Goal: Task Accomplishment & Management: Manage account settings

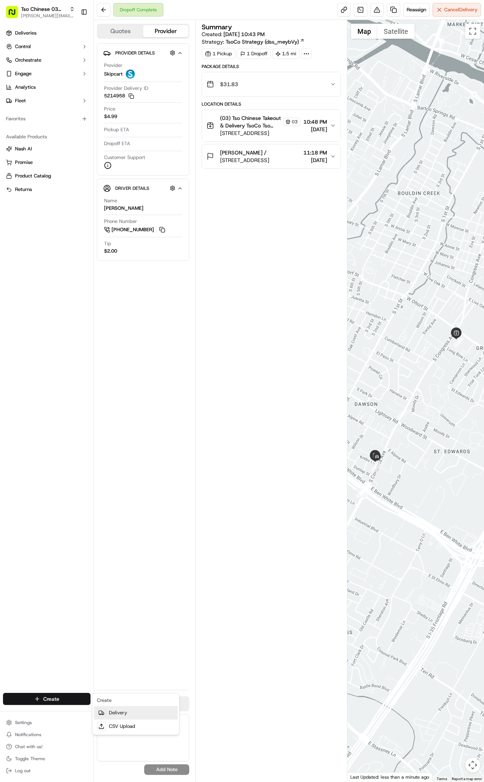
click at [128, 715] on link "Delivery" at bounding box center [136, 713] width 84 height 14
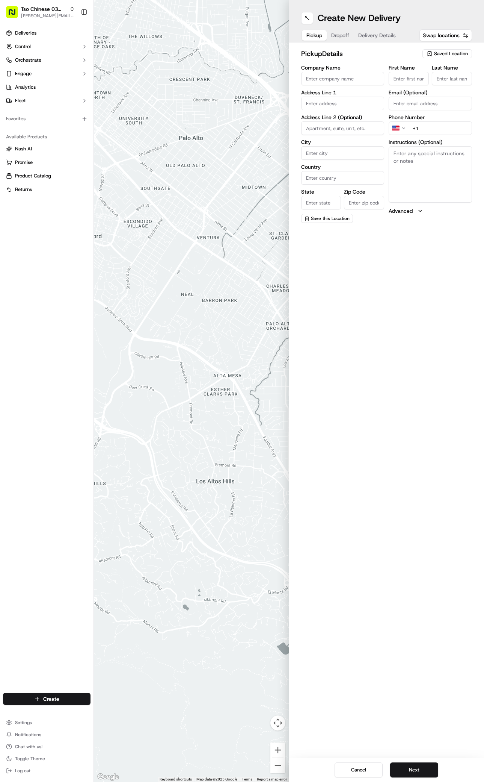
click at [459, 55] on span "Saved Location" at bounding box center [451, 53] width 34 height 7
click at [459, 55] on html "Tso Chinese 03 TsoCo [PERSON_NAME][EMAIL_ADDRESS][DOMAIN_NAME] Toggle Sidebar D…" at bounding box center [242, 391] width 484 height 782
click at [459, 55] on span "Saved Location" at bounding box center [451, 53] width 34 height 7
click at [427, 86] on span "(03) Tso Chinese Takeout & Delivery TsoCo (03)" at bounding box center [435, 86] width 92 height 14
type input "(03) Tso Chinese Takeout & Delivery TsoCo"
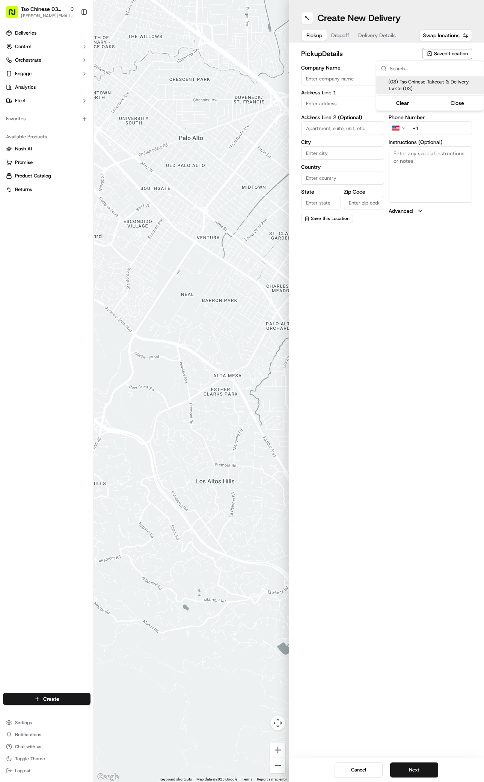
type input "Ste F"
type input "Austin"
type input "US"
type input "[GEOGRAPHIC_DATA]"
type input "78704"
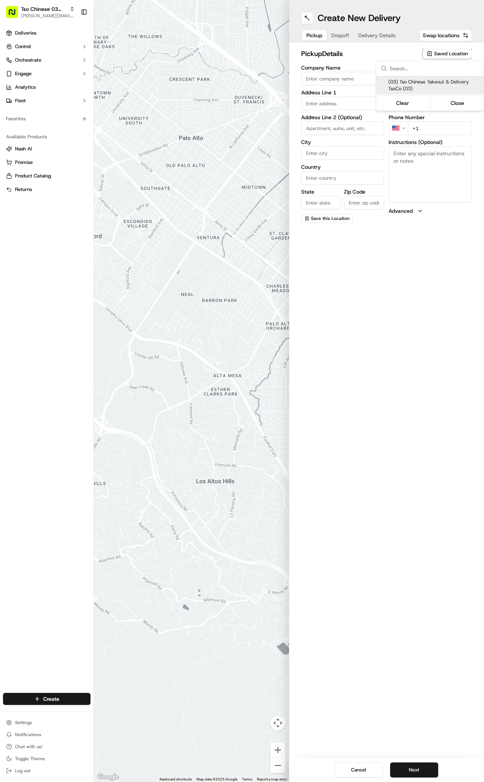
type input "Tso Chinese"
type input "TsoCo Manager"
type input "[EMAIL_ADDRESS][DOMAIN_NAME]"
type input "[PHONE_NUMBER]"
type textarea "Submit a picture displaying address & food as Proof of Delivery. Envía una foto…"
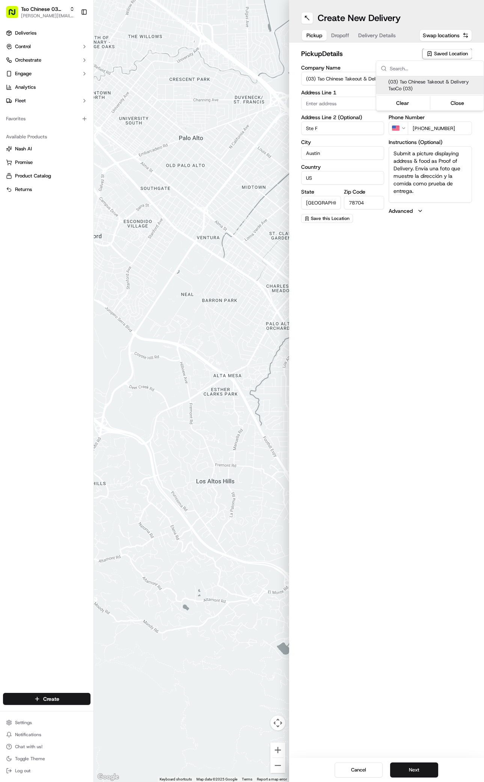
type input "[STREET_ADDRESS]"
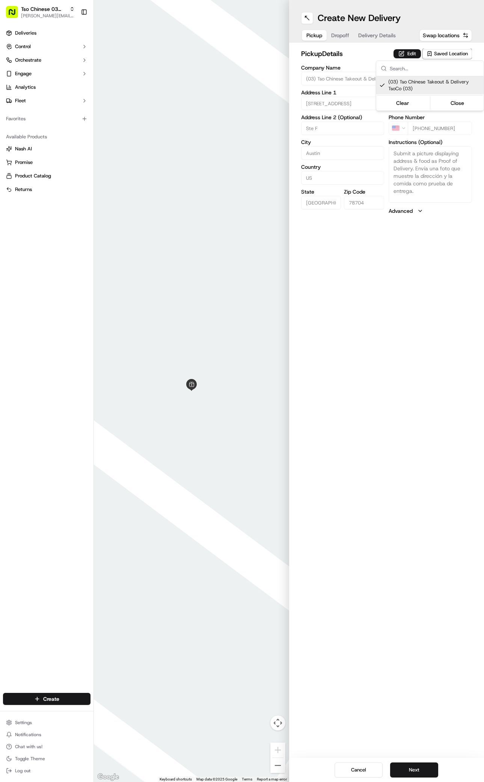
click at [439, 444] on html "Tso Chinese 03 TsoCo [PERSON_NAME][EMAIL_ADDRESS][DOMAIN_NAME] Toggle Sidebar D…" at bounding box center [242, 391] width 484 height 782
click at [425, 777] on button "Next" at bounding box center [415, 769] width 48 height 15
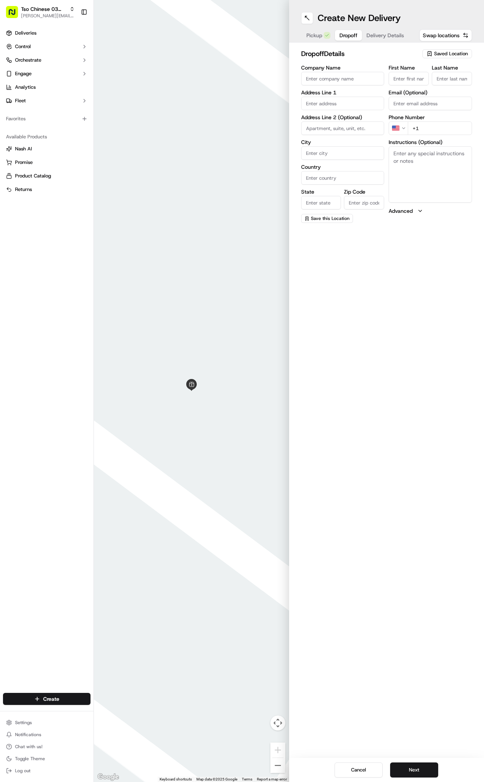
paste input "[PERSON_NAME]"
type input "[PERSON_NAME]"
click at [462, 71] on div "Last Name" at bounding box center [452, 75] width 40 height 20
type input "/"
paste input "[PHONE_NUMBER]"
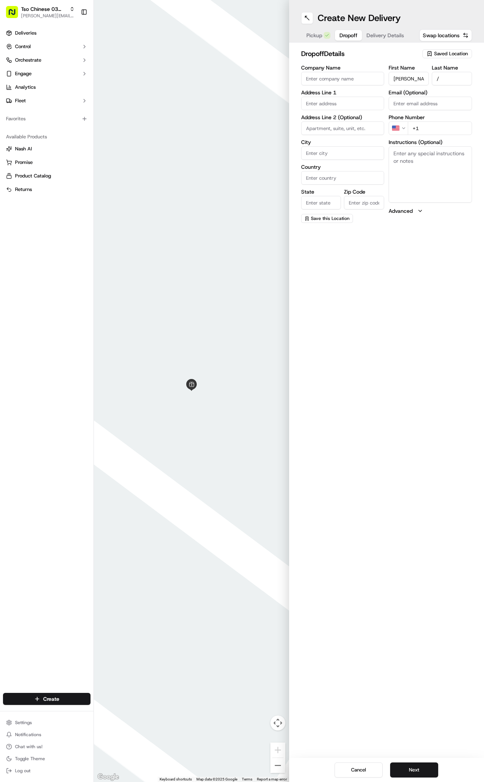
type input "[PHONE_NUMBER]"
click at [347, 118] on div "[STREET_ADDRESS]" at bounding box center [343, 119] width 80 height 11
type input "[STREET_ADDRESS]"
type input "Austin"
type input "[GEOGRAPHIC_DATA]"
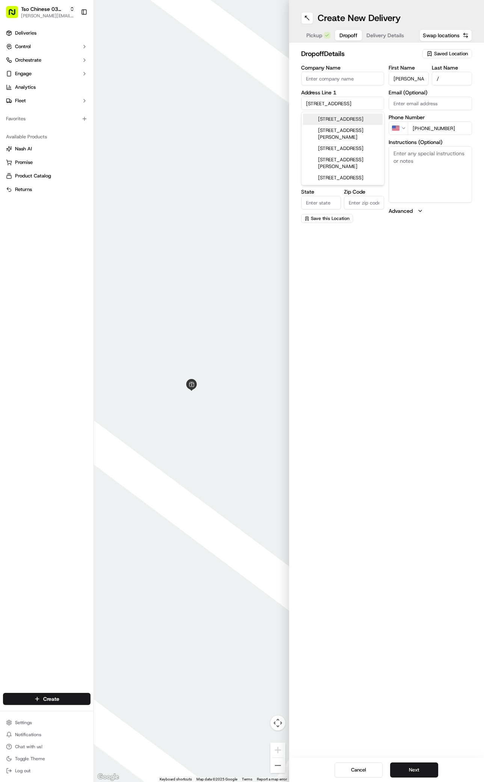
type input "[GEOGRAPHIC_DATA]"
type input "78741"
type input "[STREET_ADDRESS]"
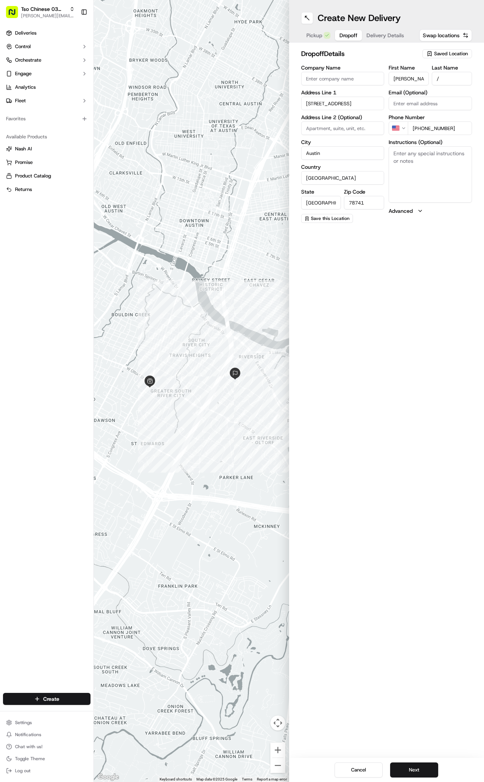
click at [442, 176] on textarea "Instructions (Optional)" at bounding box center [430, 174] width 83 height 56
paste textarea "Don’t ring or knock"
type textarea "Don’t ring or knock"
click at [431, 766] on button "Next" at bounding box center [415, 769] width 48 height 15
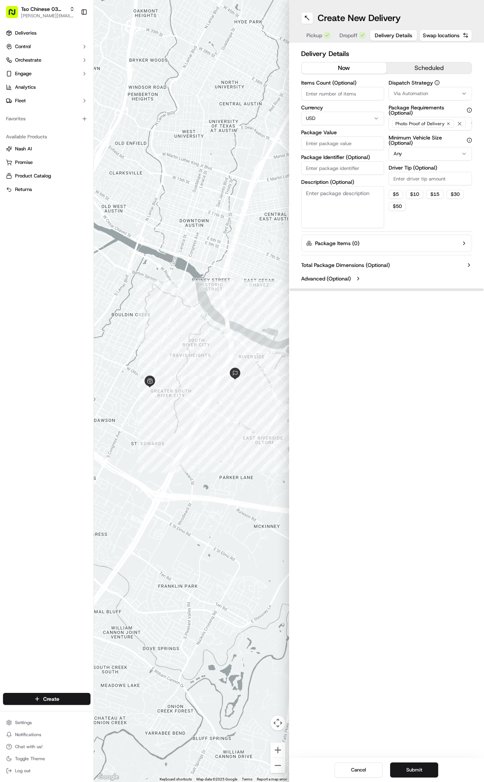
click at [415, 94] on span "Via Automation" at bounding box center [411, 93] width 35 height 7
click at [412, 134] on span "TsoCo Strategy" at bounding box center [435, 134] width 92 height 7
click at [405, 445] on html "Tso Chinese 03 TsoCo [PERSON_NAME][EMAIL_ADDRESS][DOMAIN_NAME] Toggle Sidebar D…" at bounding box center [242, 391] width 484 height 782
click at [440, 175] on input "Driver Tip (Optional)" at bounding box center [430, 179] width 83 height 14
type input "2"
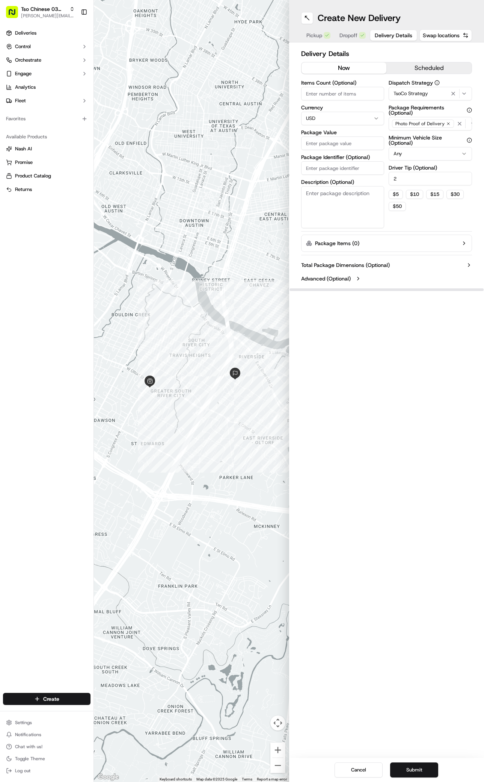
click at [350, 141] on input "Package Value" at bounding box center [342, 143] width 83 height 14
type input "30.2"
click at [371, 171] on input "Package Identifier (Optional)" at bounding box center [342, 168] width 83 height 14
type input "75C65FH"
click at [424, 761] on div "Cancel Submit" at bounding box center [386, 770] width 195 height 24
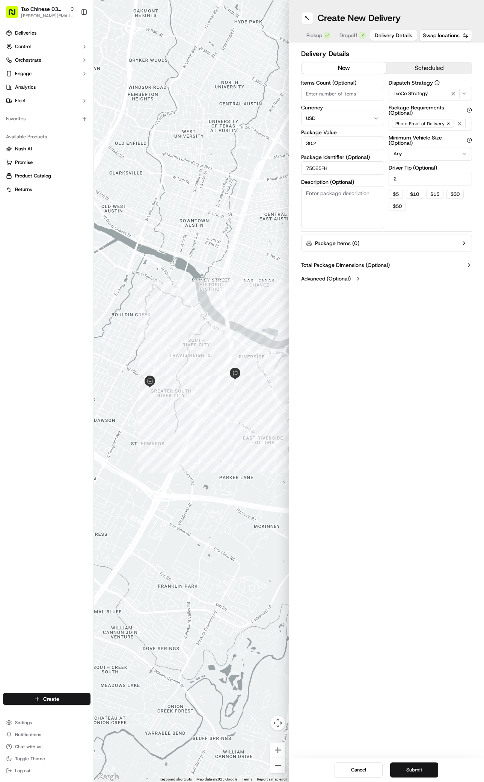
click at [424, 768] on button "Submit" at bounding box center [415, 769] width 48 height 15
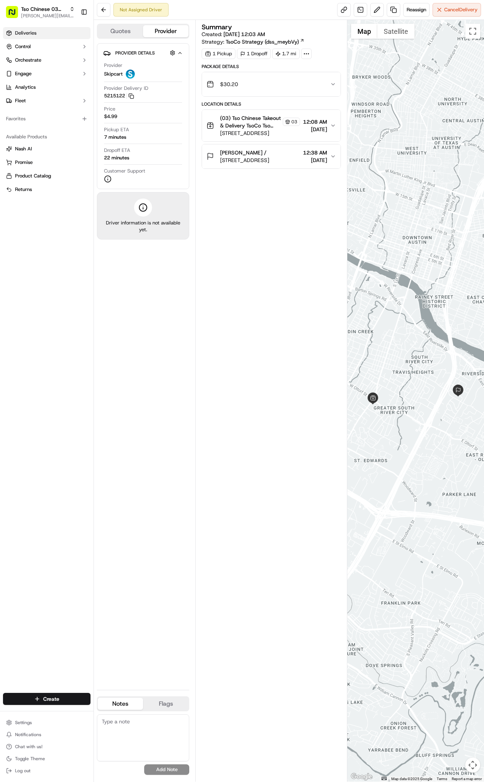
click at [23, 32] on span "Deliveries" at bounding box center [25, 33] width 21 height 7
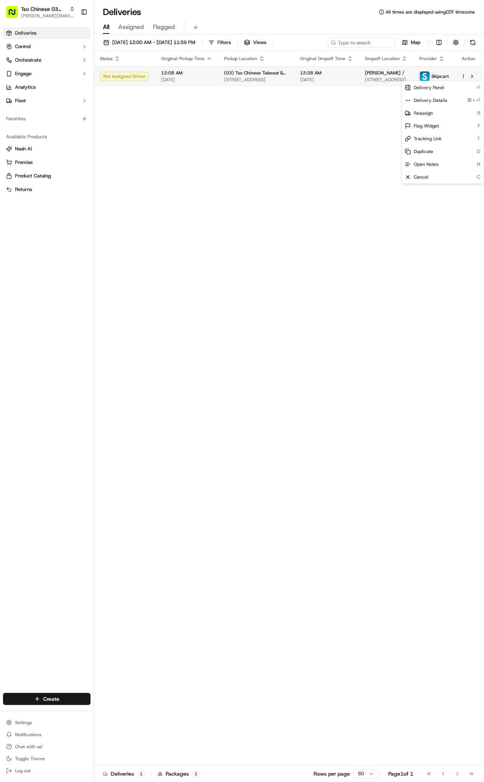
click at [463, 78] on html "Tso Chinese 03 TsoCo [PERSON_NAME][EMAIL_ADDRESS][DOMAIN_NAME] Toggle Sidebar D…" at bounding box center [242, 391] width 484 height 782
click at [423, 106] on div "Delivery Details ⌘+⏎" at bounding box center [443, 100] width 82 height 13
click at [420, 114] on span "Reassign" at bounding box center [423, 113] width 19 height 6
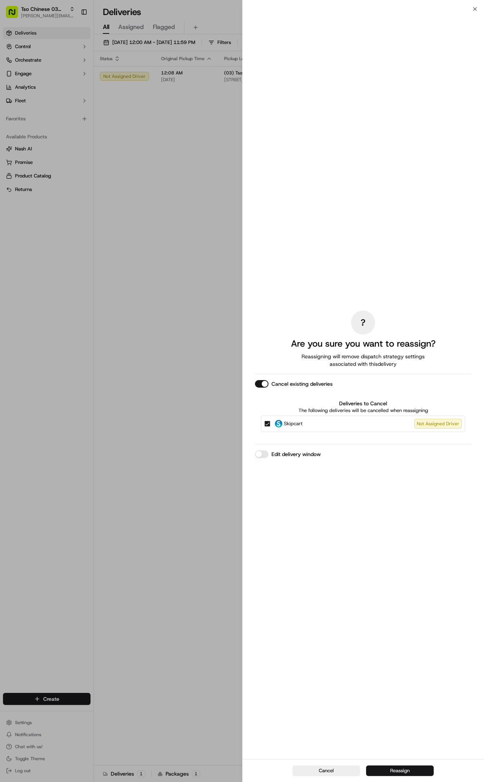
click at [377, 771] on button "Reassign" at bounding box center [400, 770] width 68 height 11
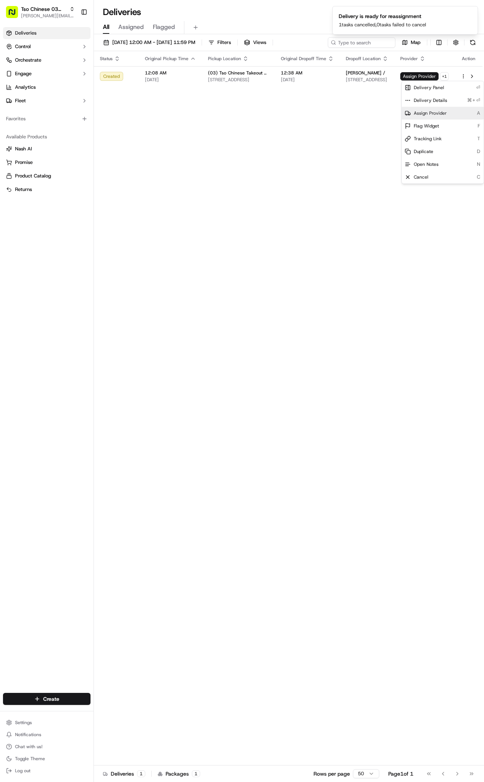
click at [425, 117] on div "Assign Provider A" at bounding box center [443, 113] width 82 height 13
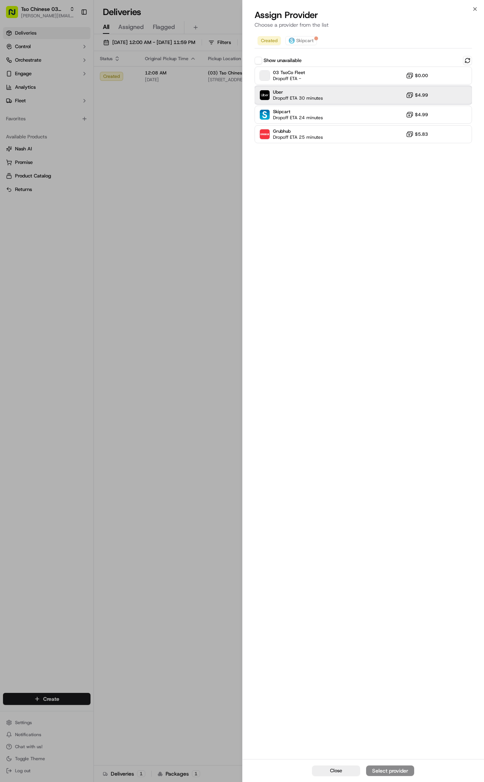
click at [323, 89] on div "Uber Dropoff ETA 30 minutes $4.99" at bounding box center [364, 95] width 218 height 18
click at [391, 768] on div "Assign Provider" at bounding box center [390, 771] width 37 height 8
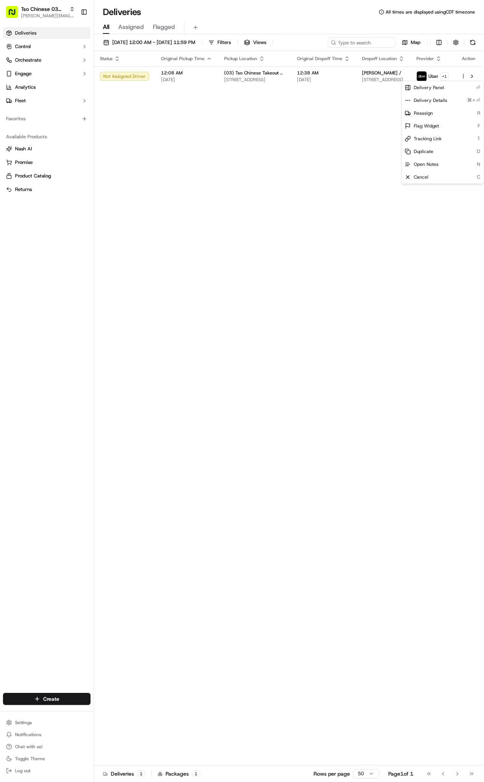
click at [107, 252] on div "Status Original Pickup Time Pickup Location Original Dropoff Time Dropoff Locat…" at bounding box center [288, 408] width 389 height 714
click at [466, 78] on html "Tso Chinese 03 TsoCo [PERSON_NAME][EMAIL_ADDRESS][DOMAIN_NAME] Toggle Sidebar D…" at bounding box center [242, 391] width 484 height 782
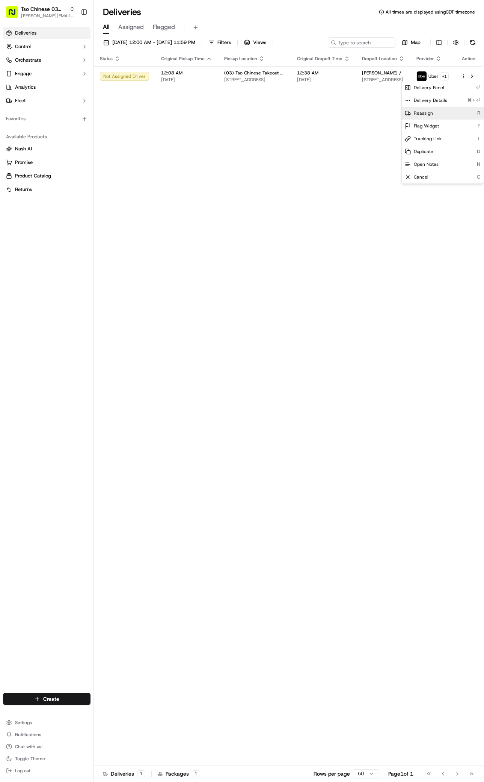
click at [428, 114] on span "Reassign" at bounding box center [423, 113] width 19 height 6
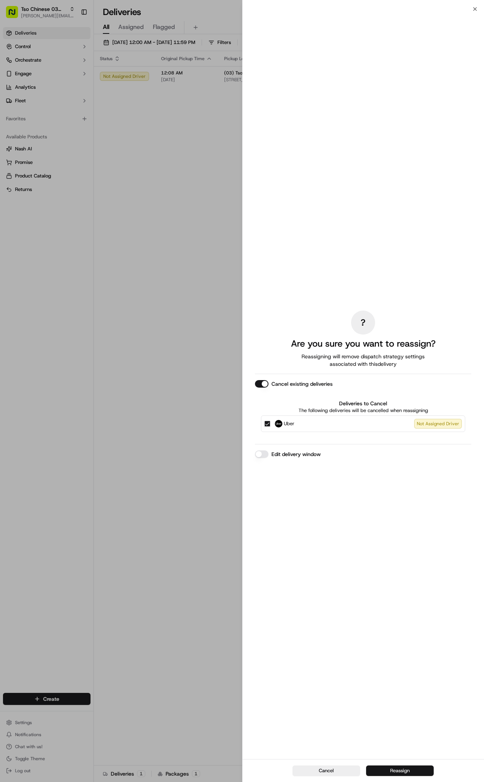
click at [389, 770] on button "Reassign" at bounding box center [400, 770] width 68 height 11
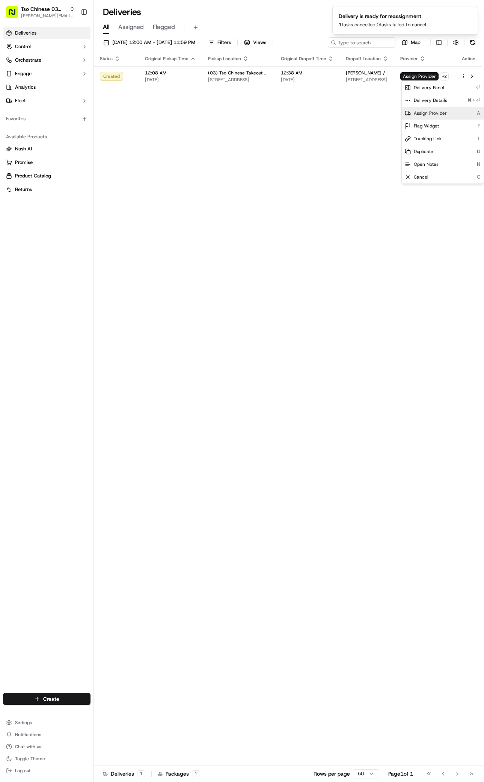
click at [421, 116] on div "Assign Provider A" at bounding box center [443, 113] width 82 height 13
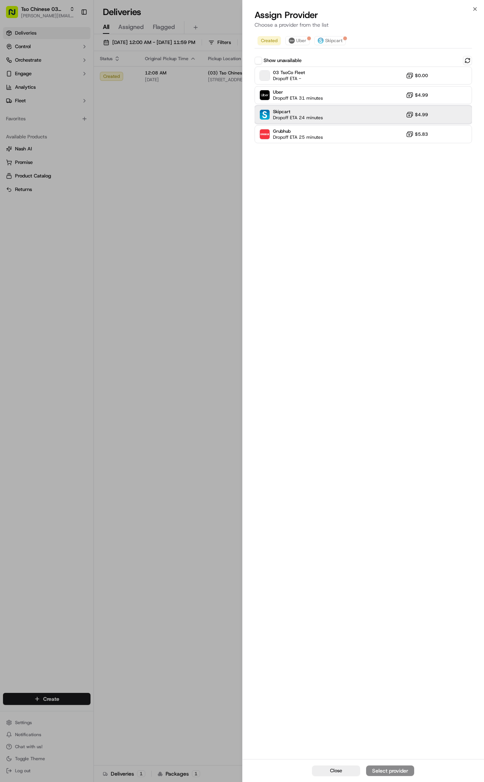
click at [357, 115] on div "Skipcart Dropoff ETA 24 minutes $4.99" at bounding box center [364, 115] width 218 height 18
click at [397, 774] on div "Assign Provider" at bounding box center [390, 771] width 37 height 8
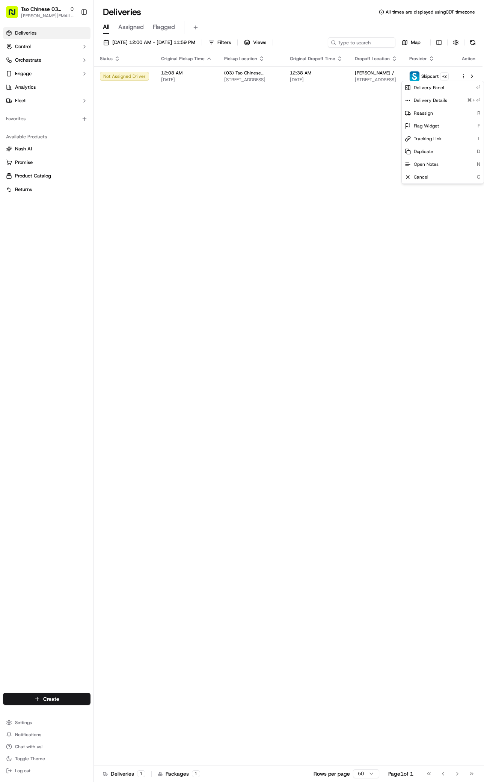
click at [132, 536] on div "Status Original Pickup Time Pickup Location Original Dropoff Time Dropoff Locat…" at bounding box center [288, 408] width 389 height 714
click at [381, 230] on div "Status Original Pickup Time Pickup Location Original Dropoff Time Dropoff Locat…" at bounding box center [288, 408] width 389 height 714
click at [460, 76] on td at bounding box center [469, 76] width 28 height 20
click at [465, 76] on html "Tso Chinese 03 TsoCo [PERSON_NAME][EMAIL_ADDRESS][DOMAIN_NAME] Toggle Sidebar D…" at bounding box center [242, 391] width 484 height 782
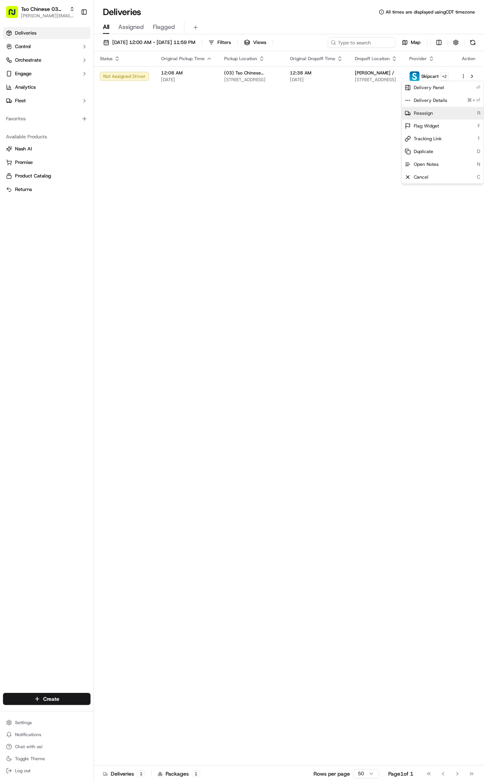
click at [428, 112] on span "Reassign" at bounding box center [423, 113] width 19 height 6
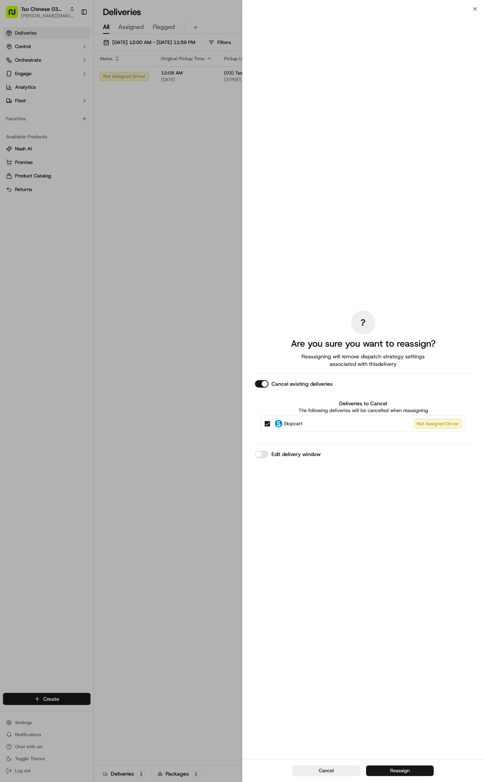
click at [406, 768] on button "Reassign" at bounding box center [400, 770] width 68 height 11
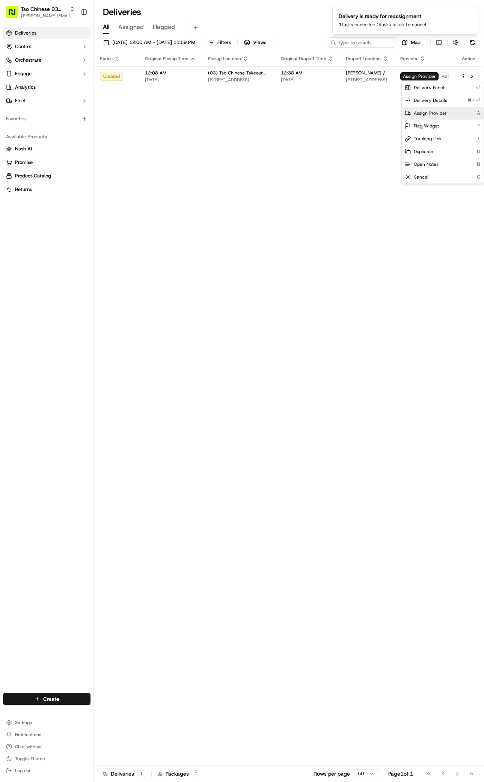
click at [431, 113] on span "Assign Provider" at bounding box center [430, 113] width 33 height 6
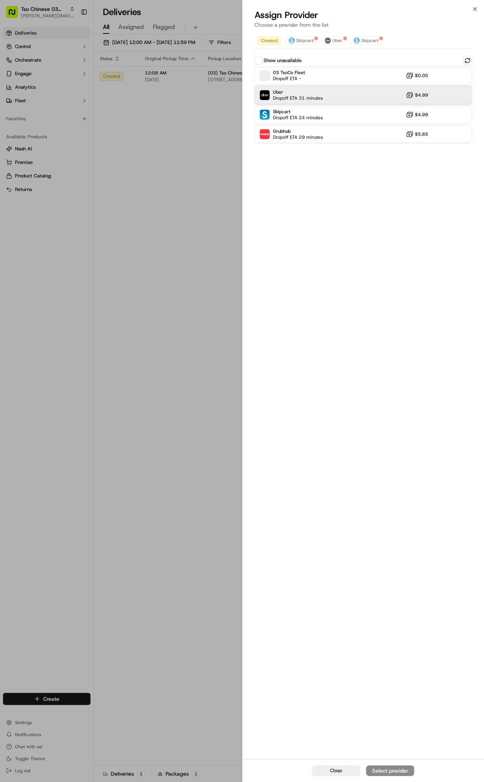
click at [322, 97] on div "Uber Dropoff ETA 31 minutes $4.99" at bounding box center [364, 95] width 218 height 18
click at [394, 772] on div "Assign Provider" at bounding box center [390, 771] width 37 height 8
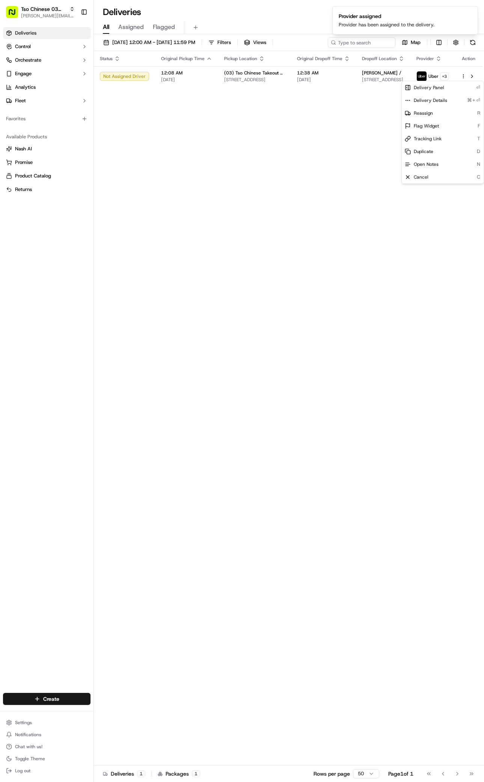
click at [167, 376] on div "Status Original Pickup Time Pickup Location Original Dropoff Time Dropoff Locat…" at bounding box center [288, 408] width 389 height 714
click at [464, 78] on html "Tso Chinese 03 TsoCo [PERSON_NAME][EMAIL_ADDRESS][DOMAIN_NAME] Toggle Sidebar D…" at bounding box center [242, 391] width 484 height 782
click at [425, 181] on div "Cancel C" at bounding box center [443, 177] width 82 height 13
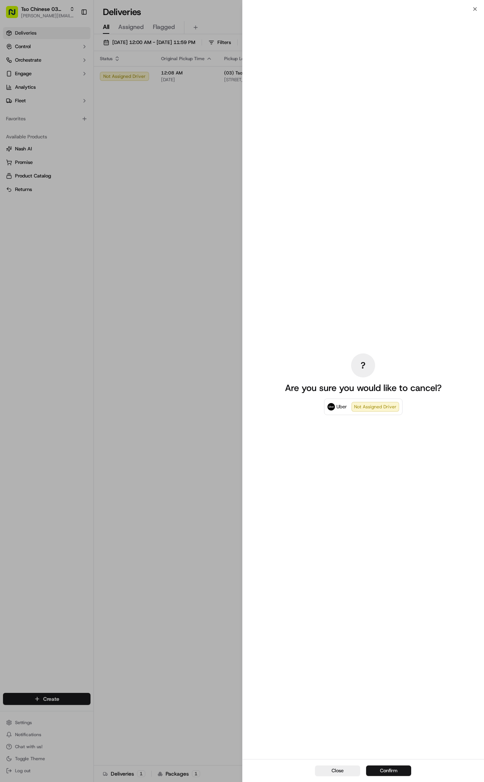
click at [387, 770] on button "Confirm" at bounding box center [388, 770] width 45 height 11
